Goal: Information Seeking & Learning: Learn about a topic

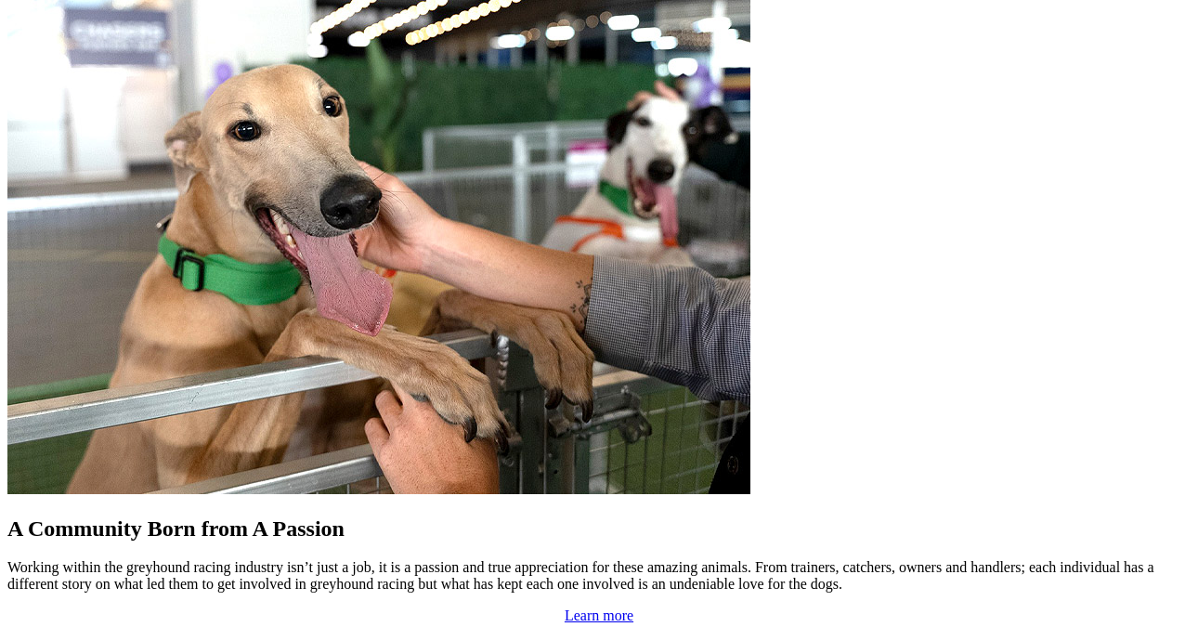
scroll to position [1510, 0]
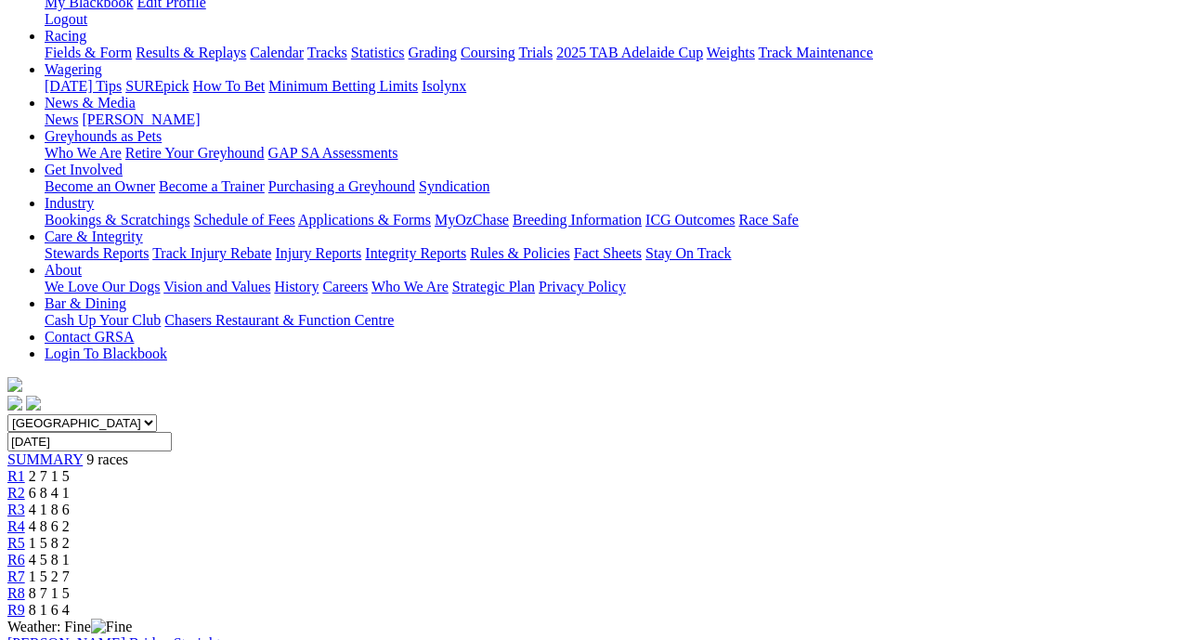
scroll to position [281, 0]
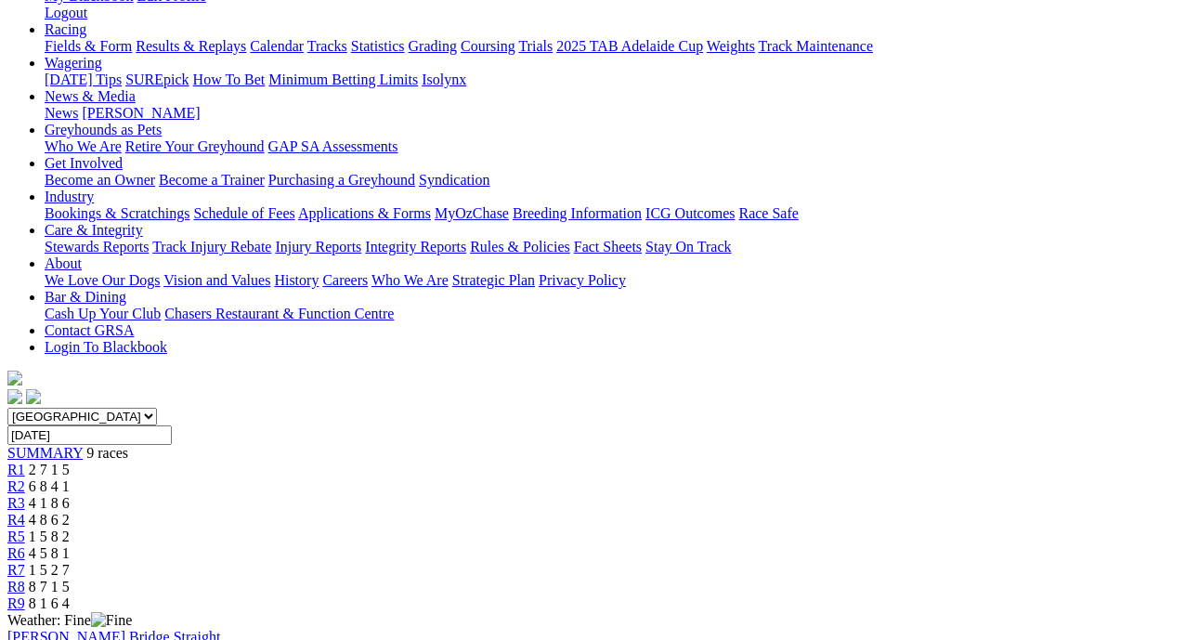
click at [70, 579] on span "8 7 1 5" at bounding box center [49, 587] width 41 height 16
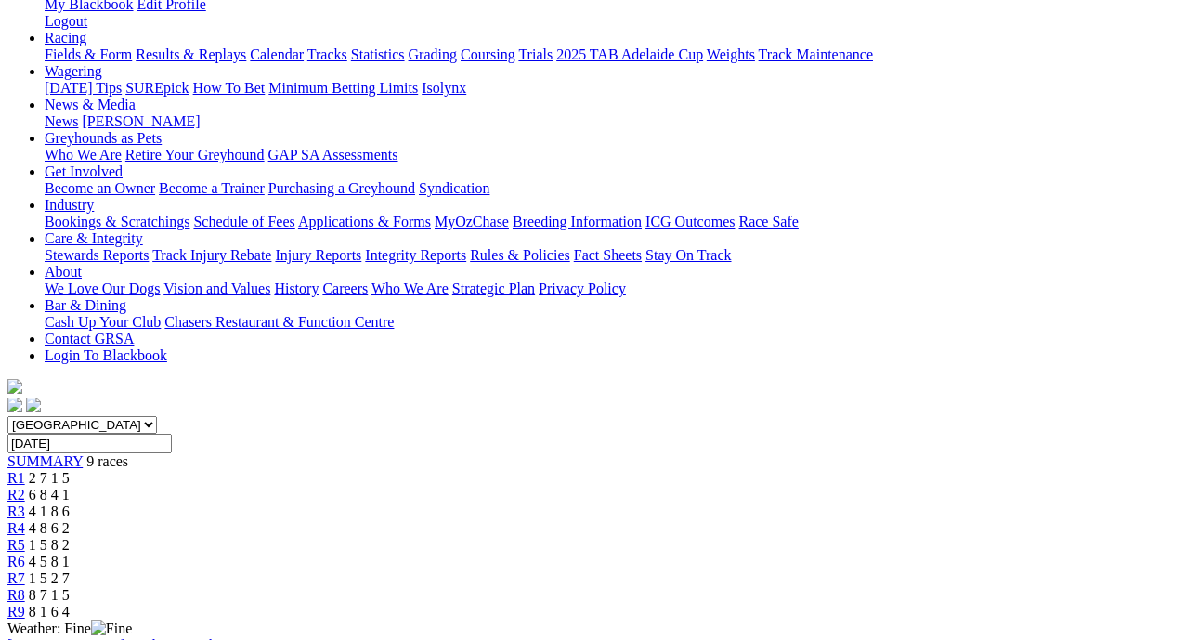
scroll to position [273, 0]
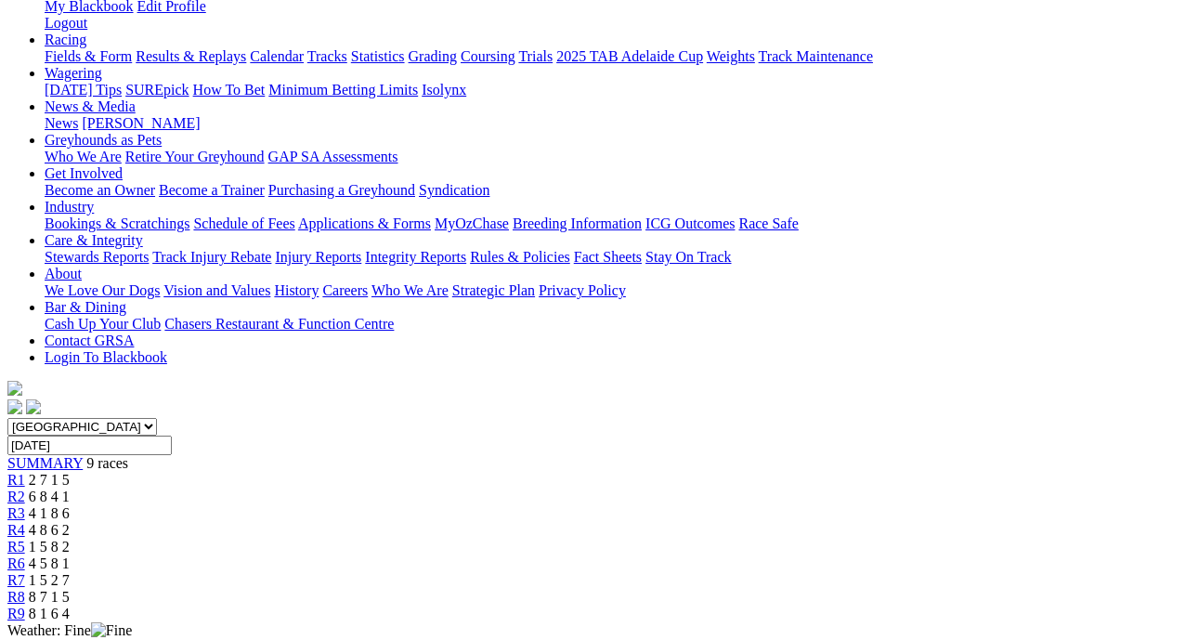
scroll to position [267, 0]
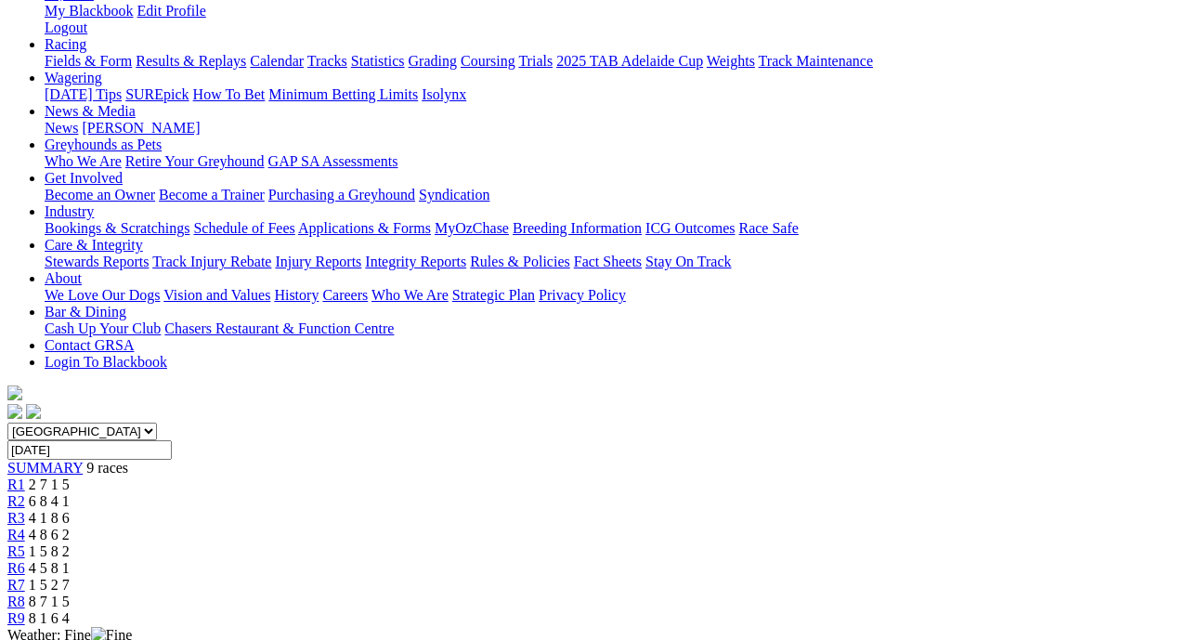
click at [25, 577] on span "R7" at bounding box center [16, 585] width 18 height 16
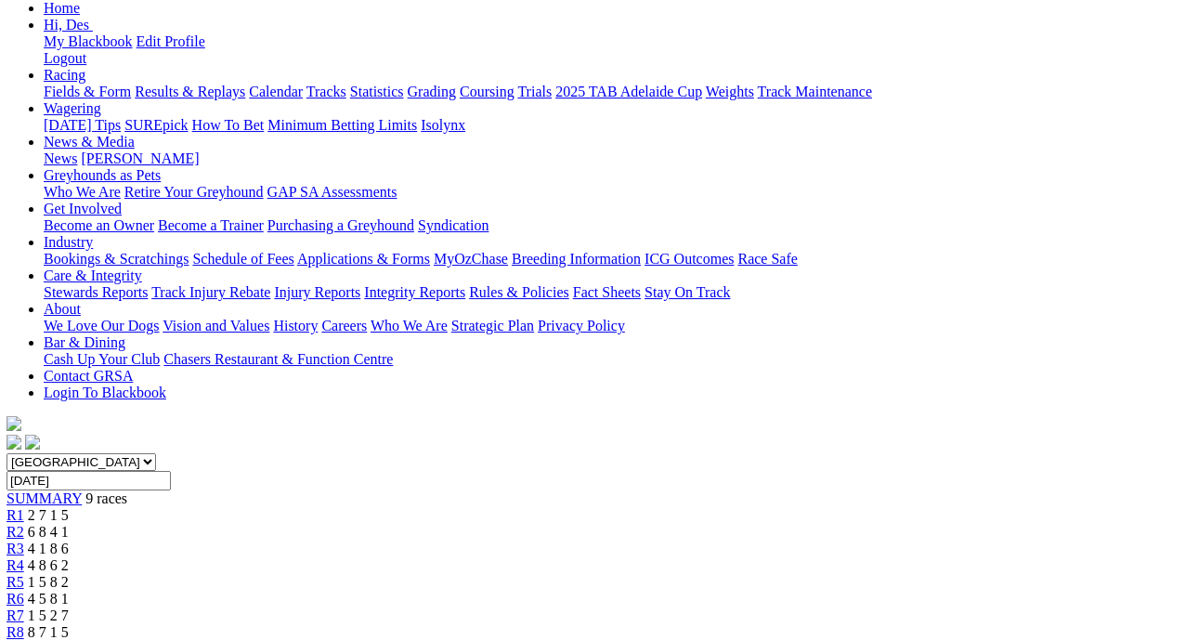
scroll to position [229, 1]
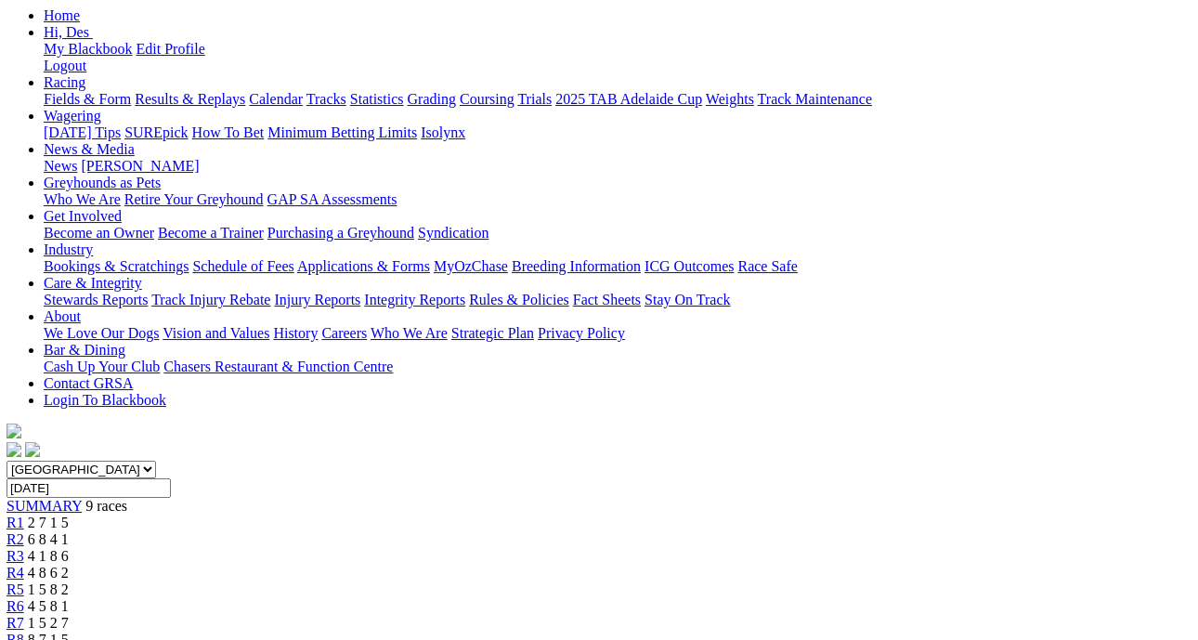
click at [69, 598] on span "4 5 8 1" at bounding box center [48, 606] width 41 height 16
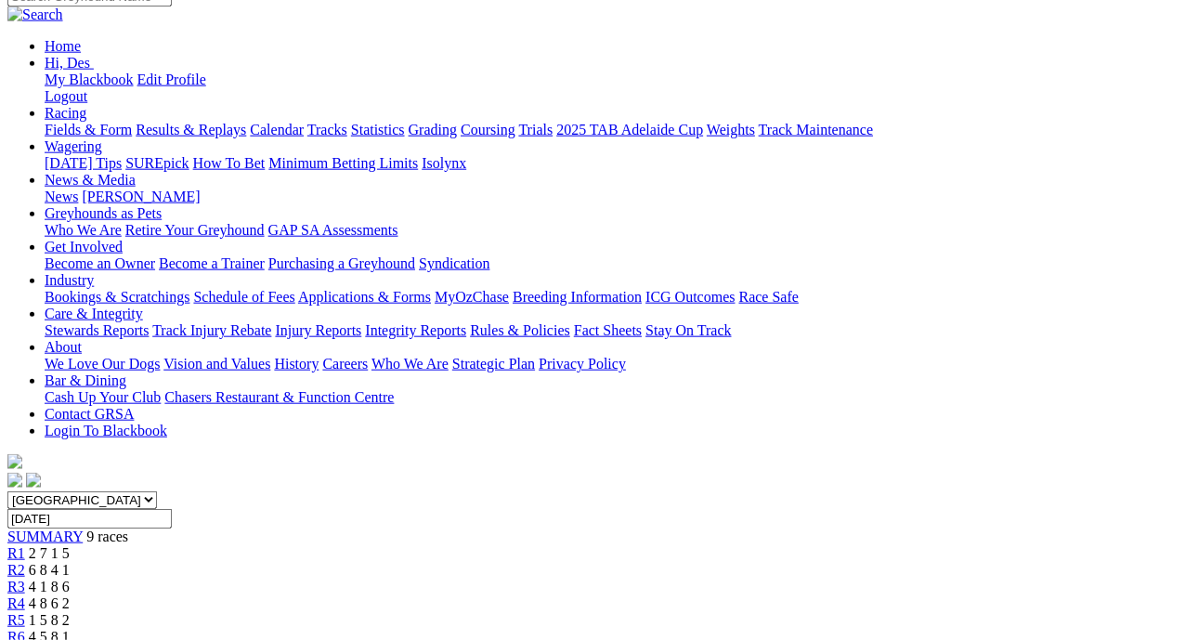
scroll to position [170, 0]
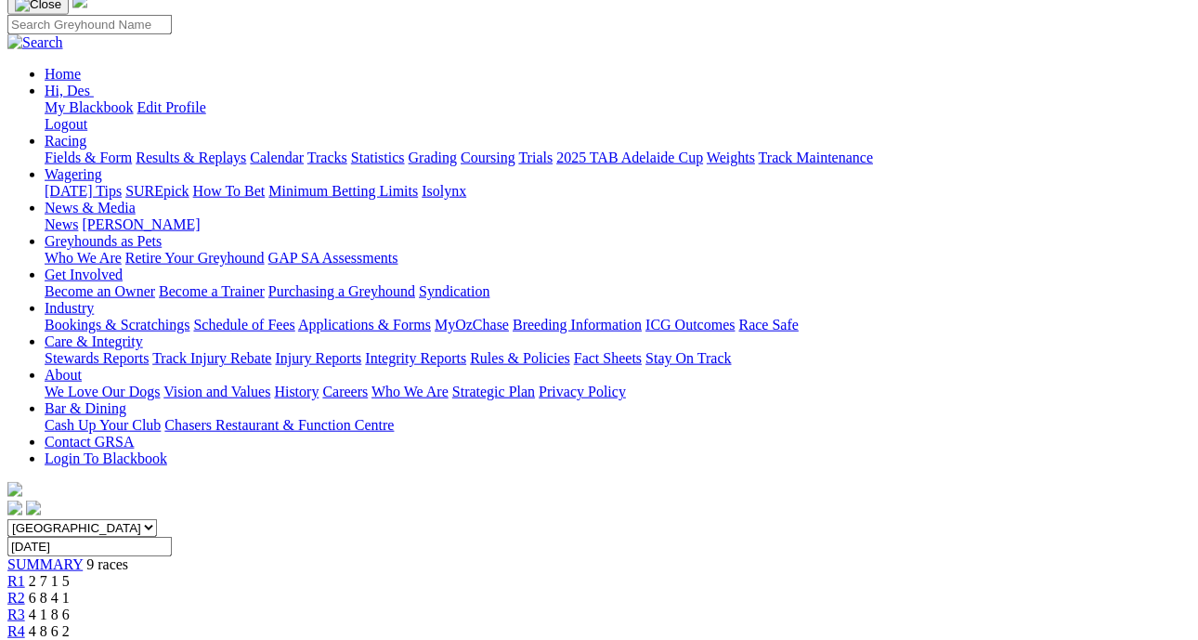
click at [70, 639] on span "1 5 8 2" at bounding box center [49, 648] width 41 height 16
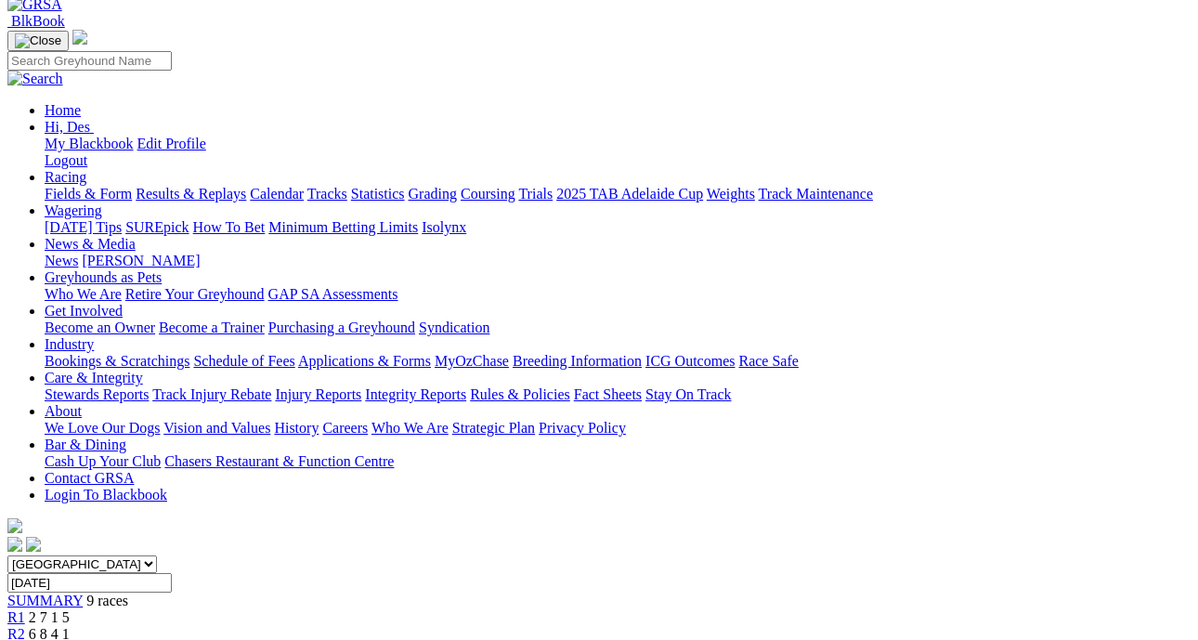
scroll to position [132, 0]
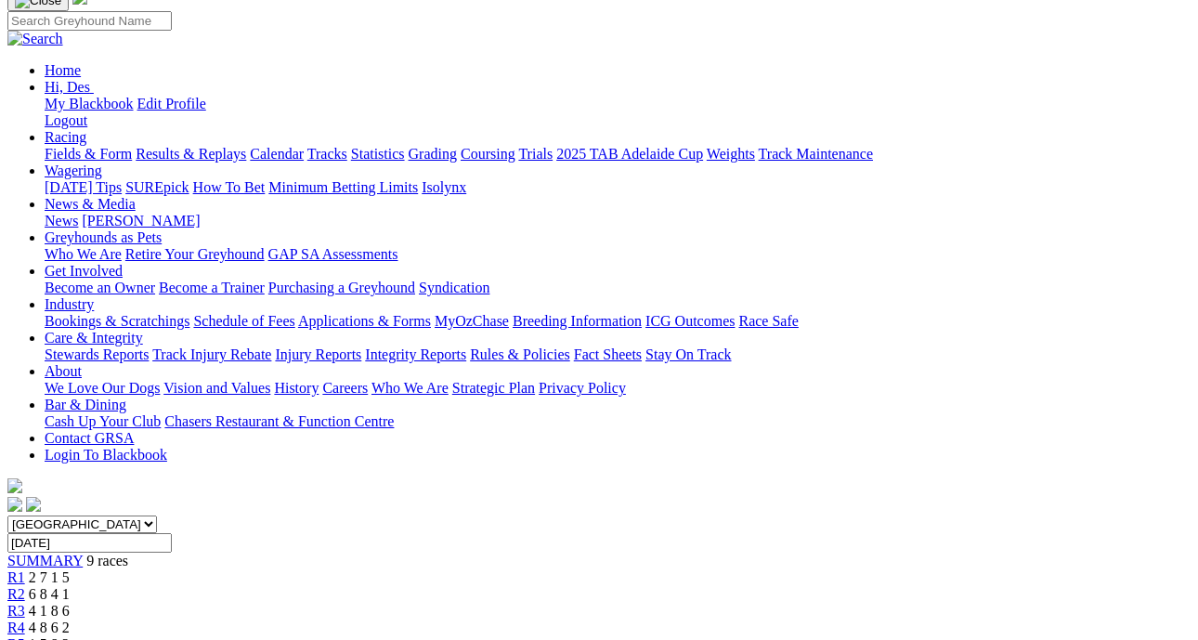
scroll to position [172, 0]
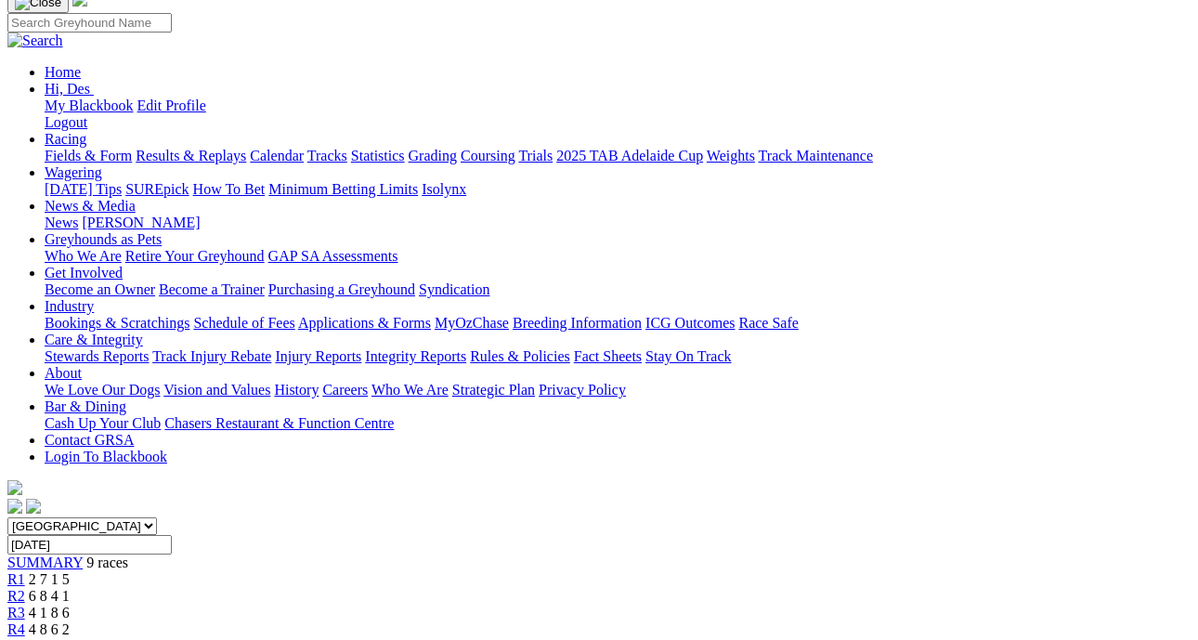
click at [25, 605] on span "R3" at bounding box center [16, 613] width 18 height 16
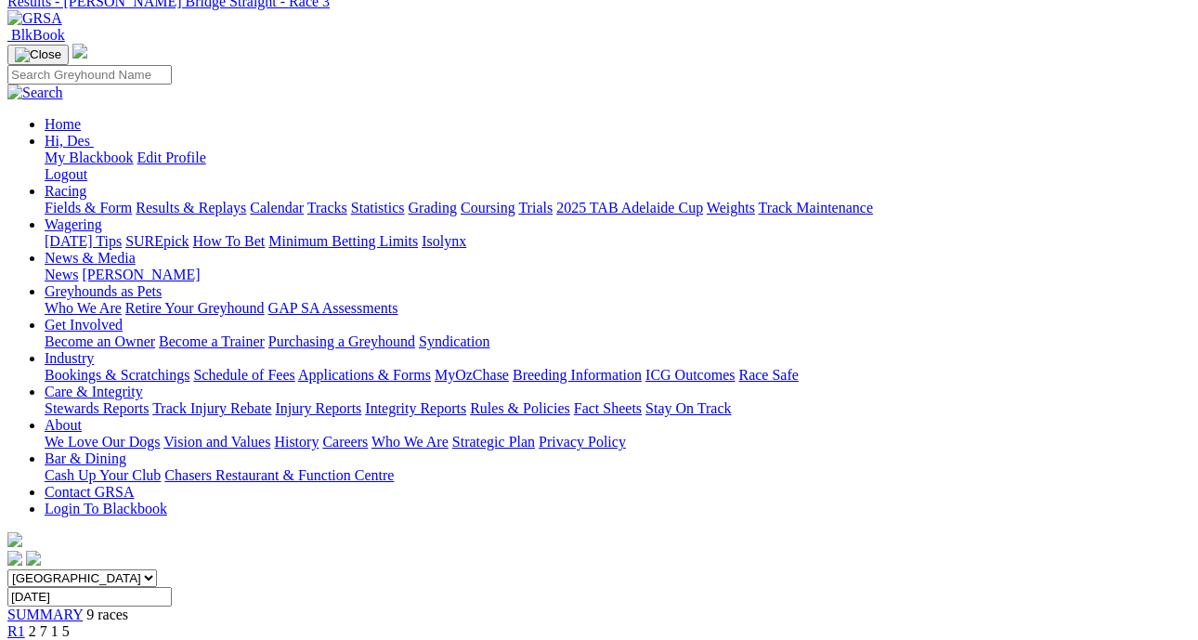
scroll to position [120, 0]
click at [371, 639] on div "R2 6 8 4 1" at bounding box center [598, 648] width 1183 height 17
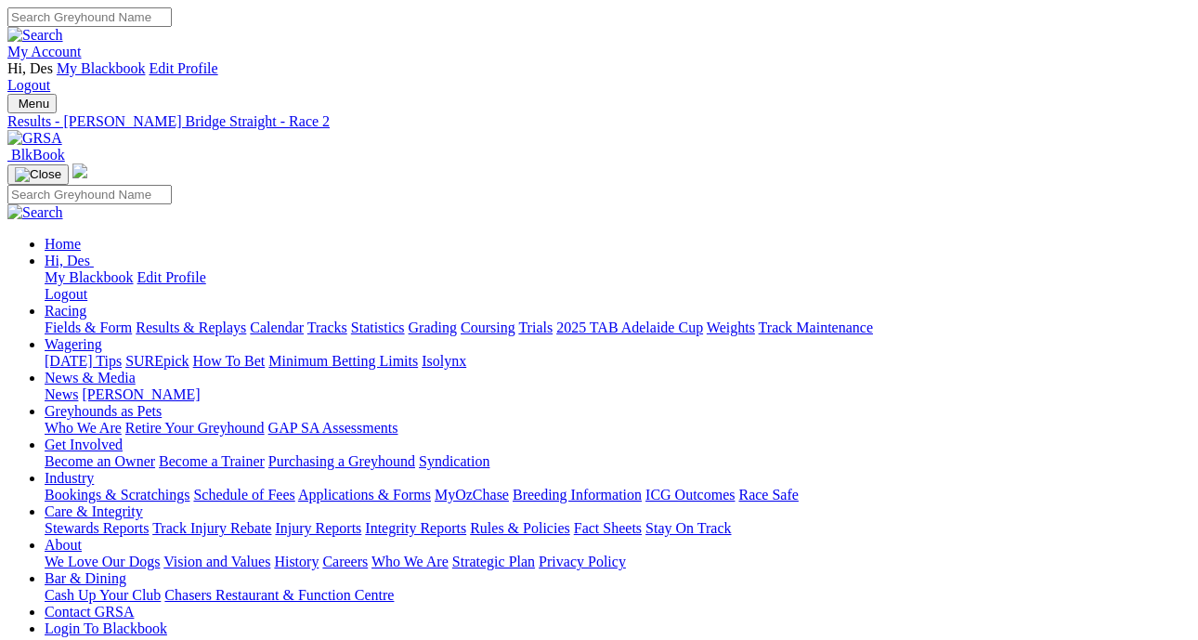
click at [55, 320] on link "Fields & Form" at bounding box center [88, 328] width 87 height 16
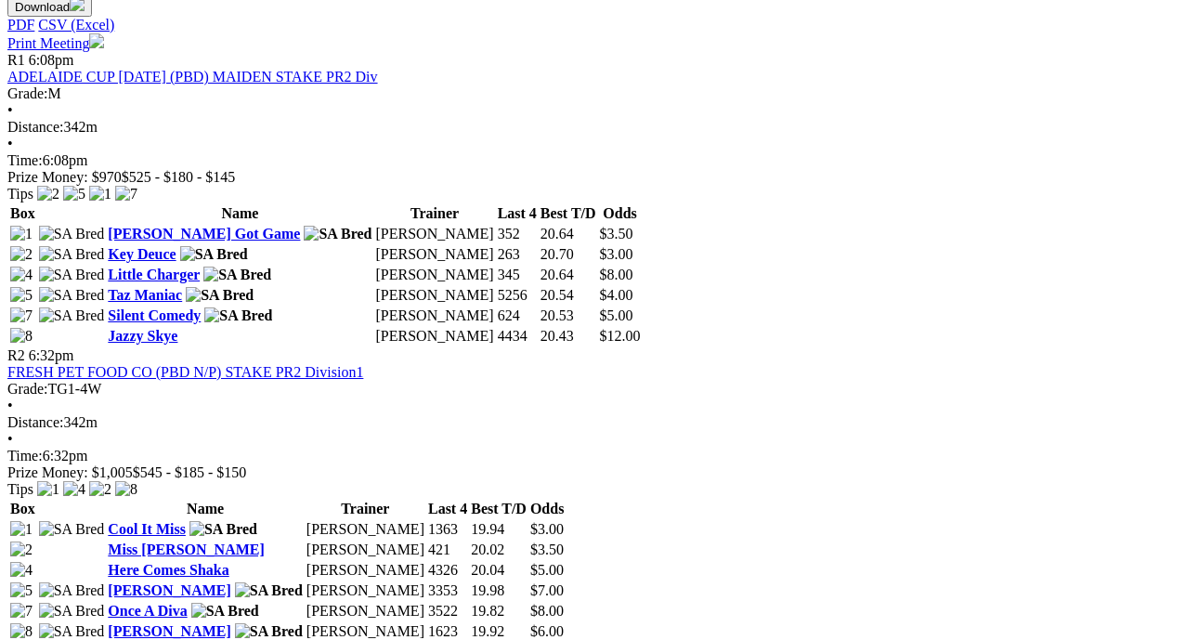
scroll to position [987, 0]
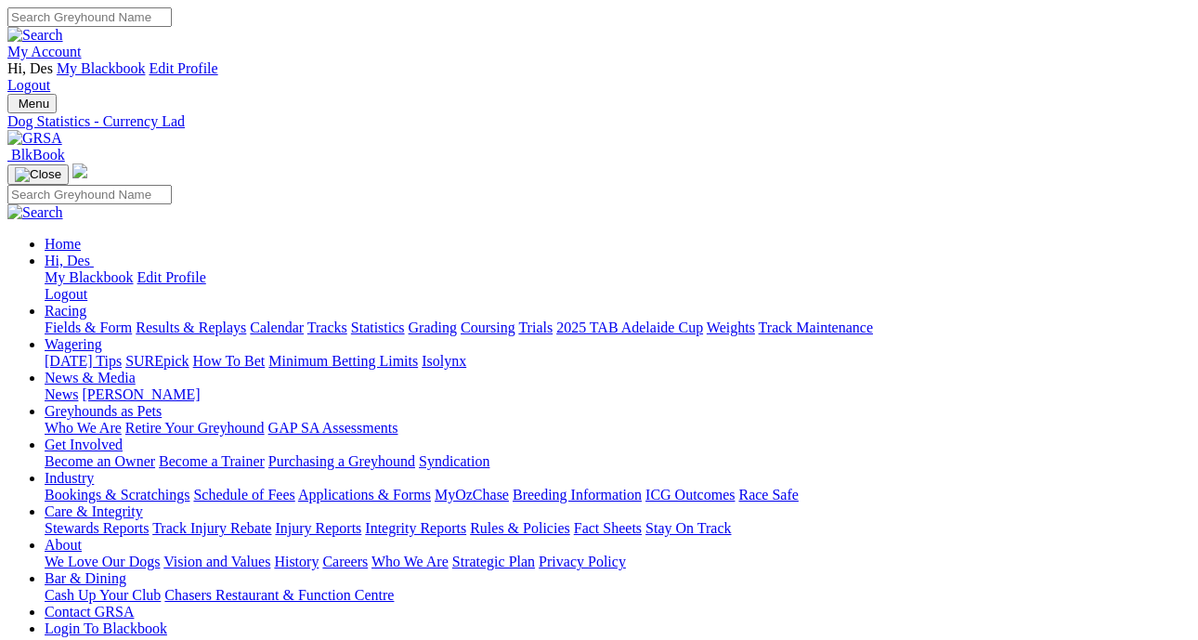
scroll to position [6, 0]
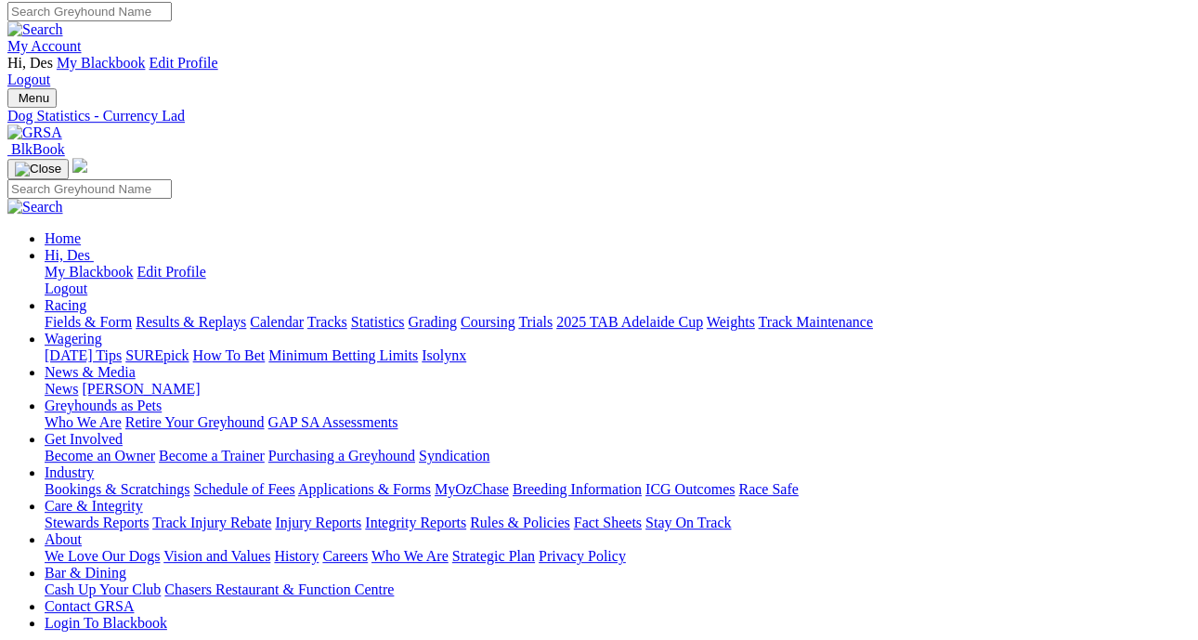
click at [85, 314] on link "Fields & Form" at bounding box center [88, 322] width 87 height 16
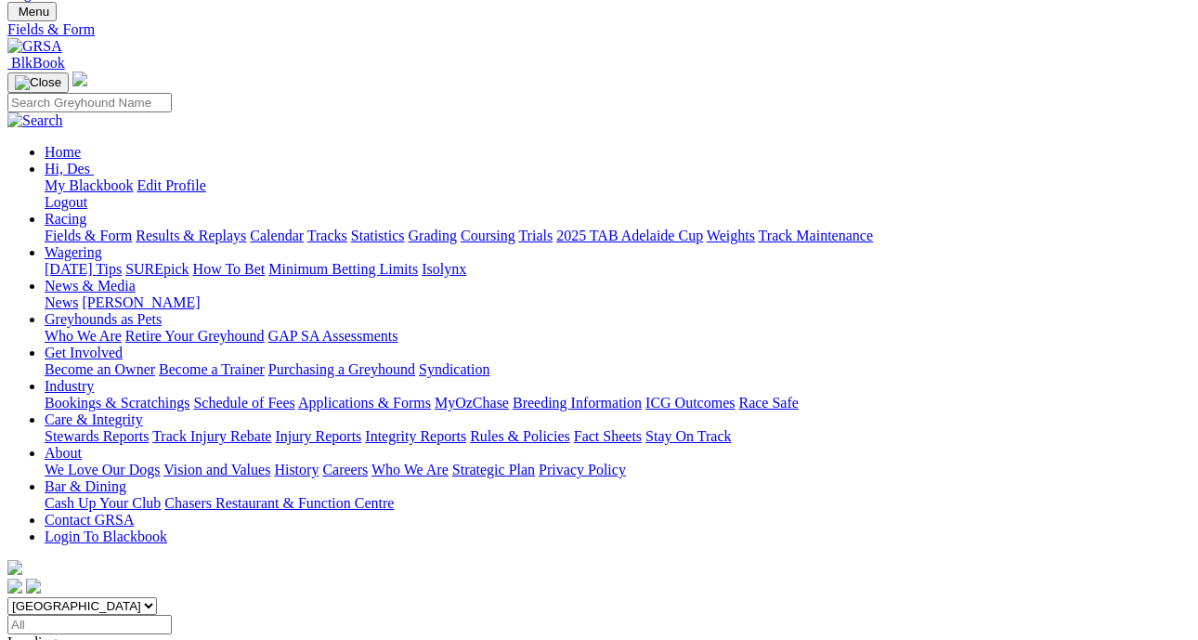
scroll to position [132, 0]
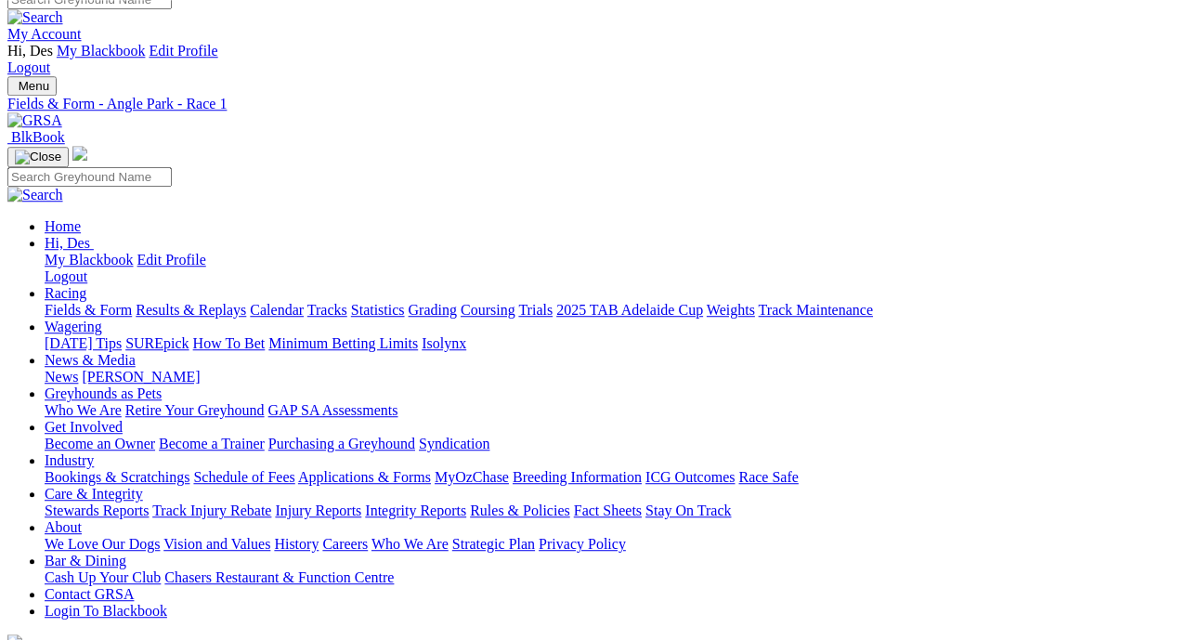
scroll to position [18, 0]
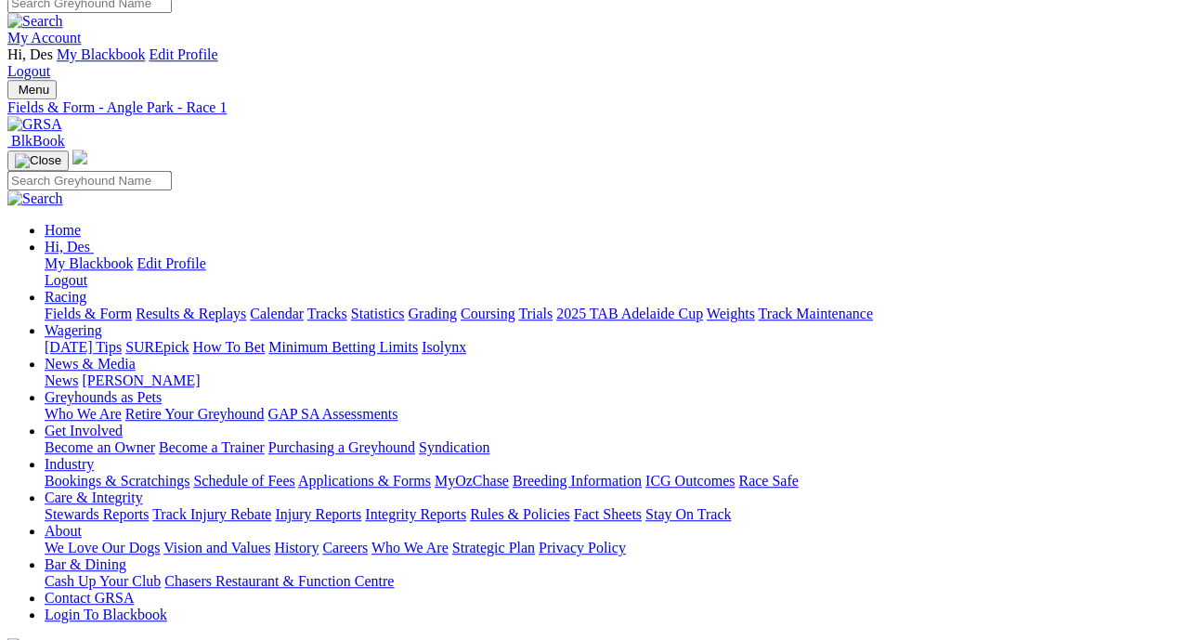
scroll to position [32, 1]
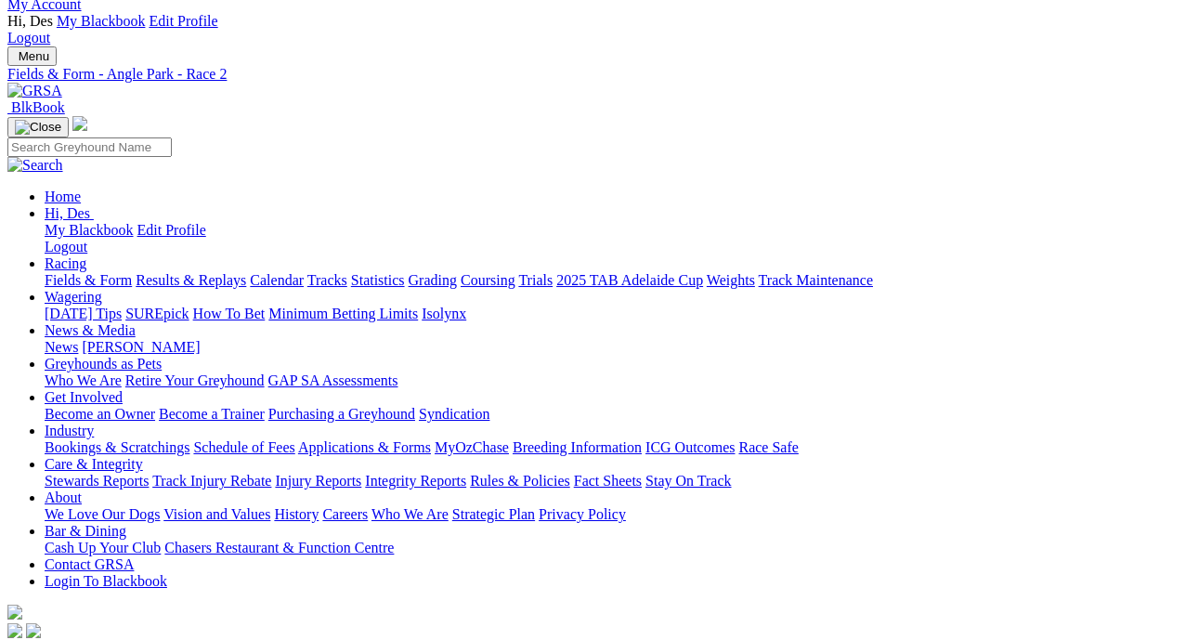
scroll to position [0, 3]
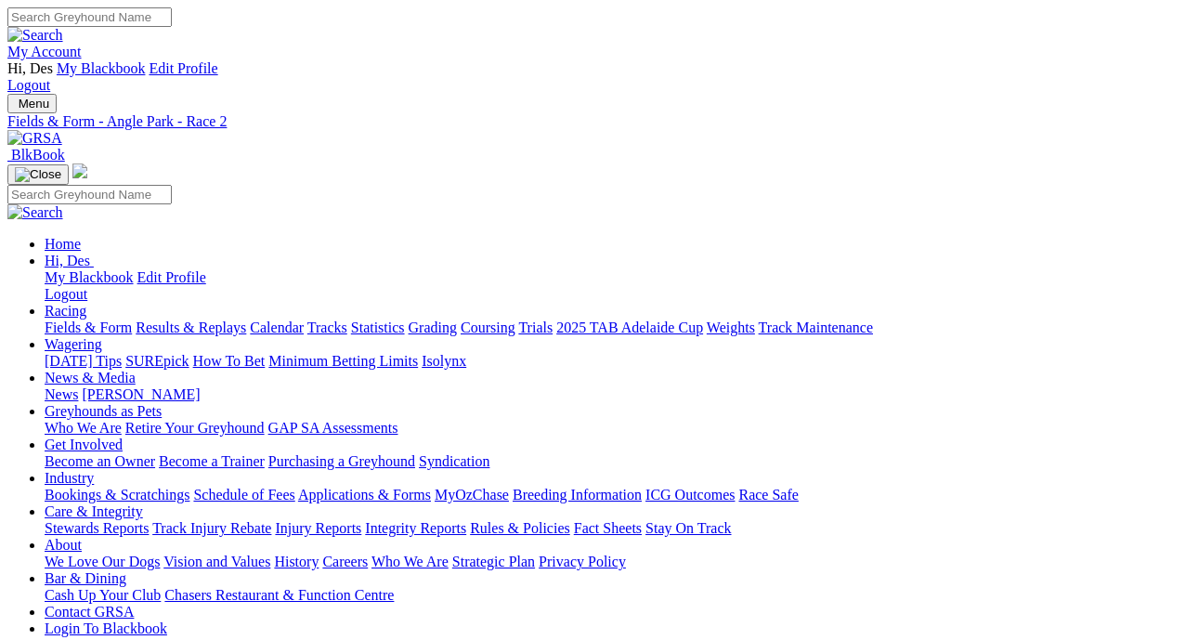
click at [466, 520] on link "Integrity Reports" at bounding box center [415, 528] width 101 height 16
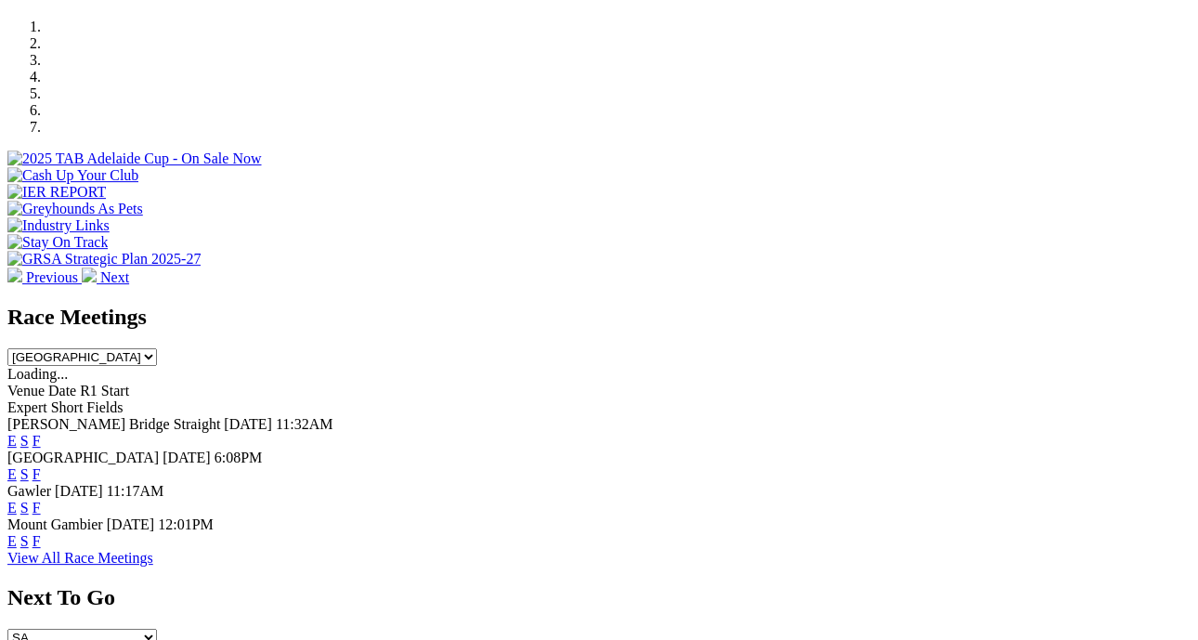
scroll to position [660, 0]
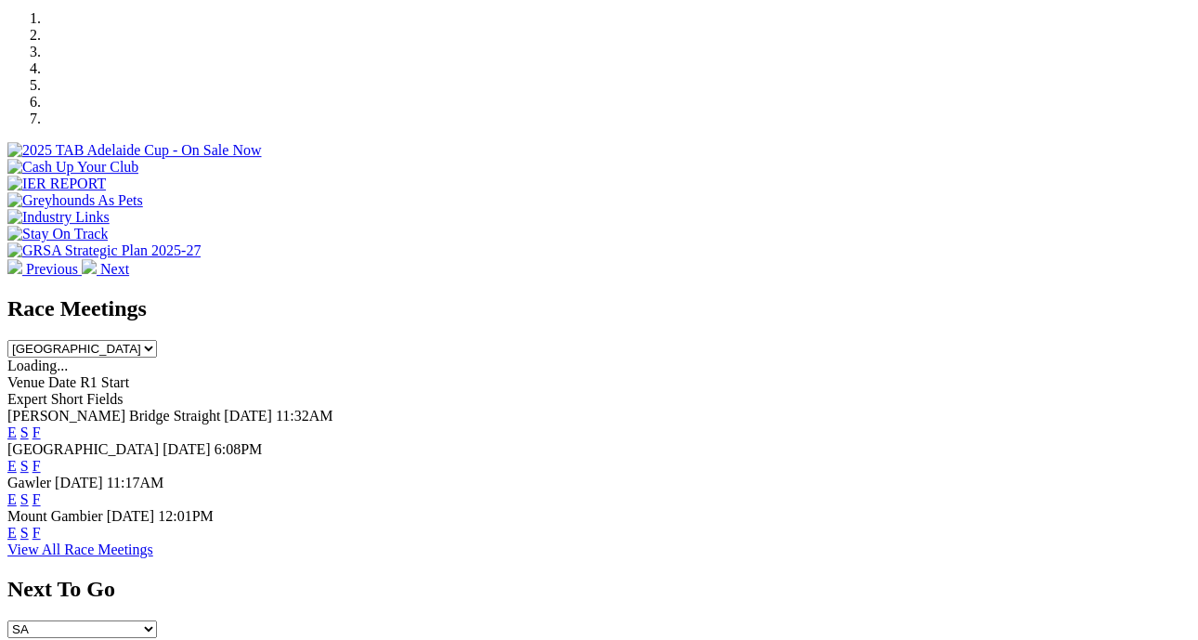
click at [17, 491] on link "E" at bounding box center [11, 499] width 9 height 16
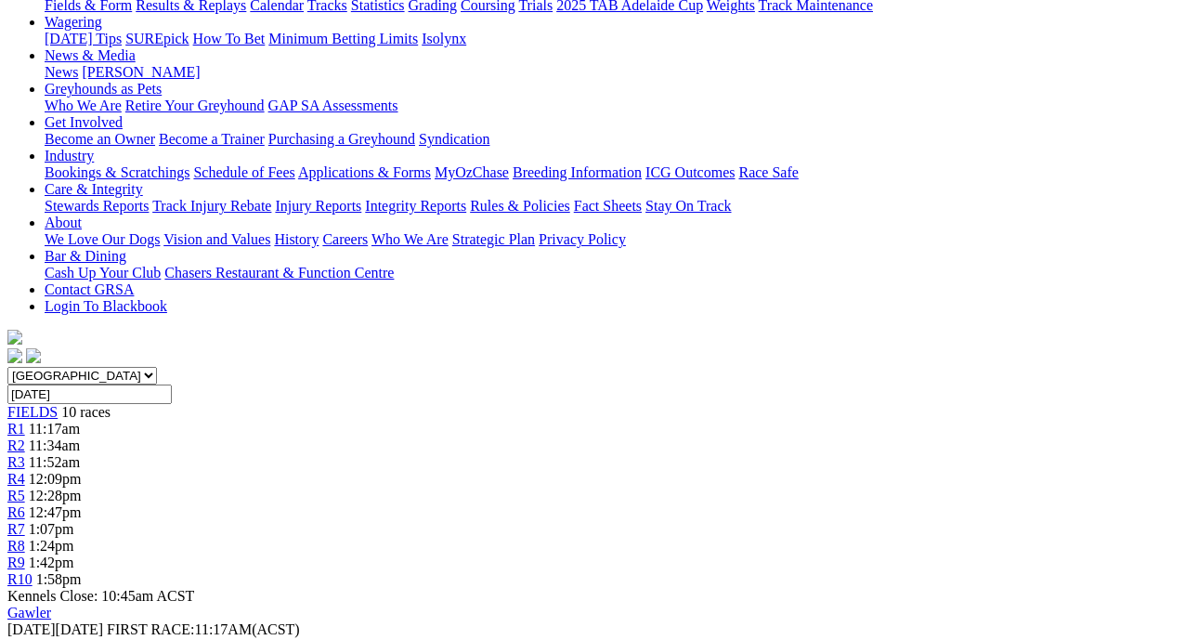
scroll to position [322, 0]
